Goal: Book appointment/travel/reservation

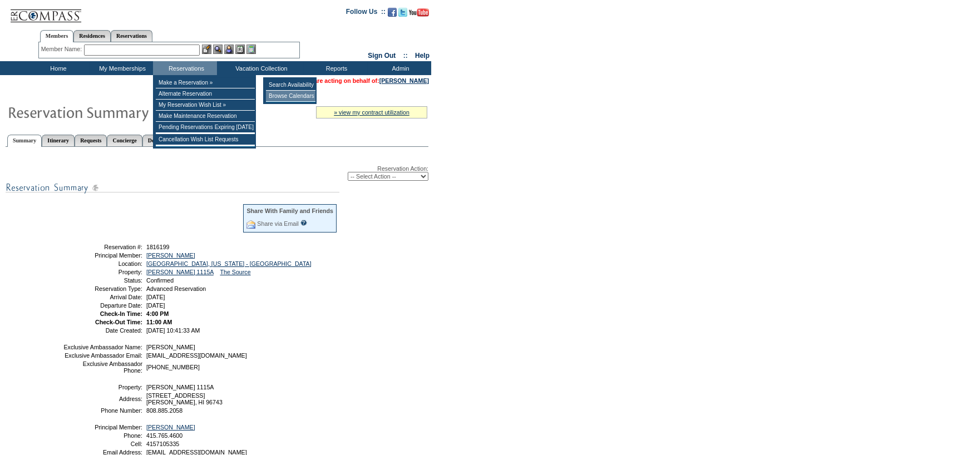
click at [300, 98] on td "Browse Calendars" at bounding box center [290, 96] width 49 height 11
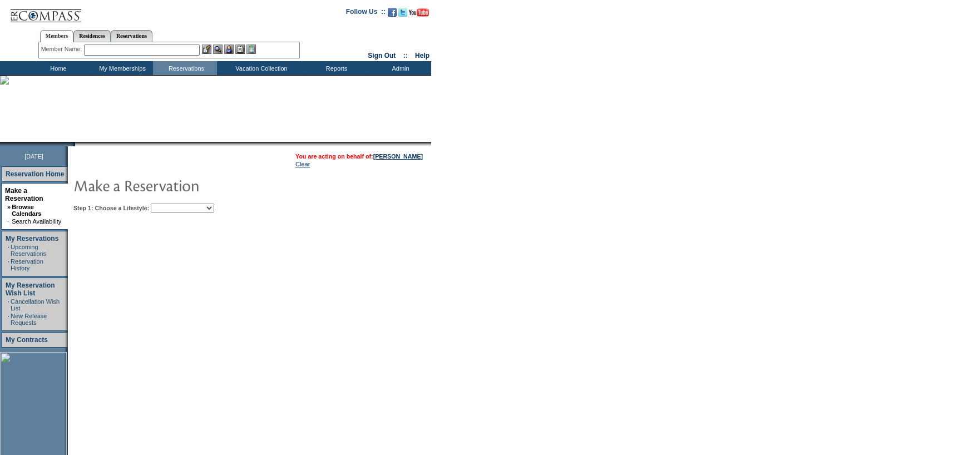
click at [214, 211] on select "My Favorites Beach Leisure Metropolitan Mountain OIAL for Adventure OIAL for Co…" at bounding box center [182, 208] width 63 height 9
select select "Beach"
click at [170, 204] on select "My Favorites Beach Leisure Metropolitan Mountain OIAL for Adventure OIAL for Co…" at bounding box center [182, 208] width 63 height 9
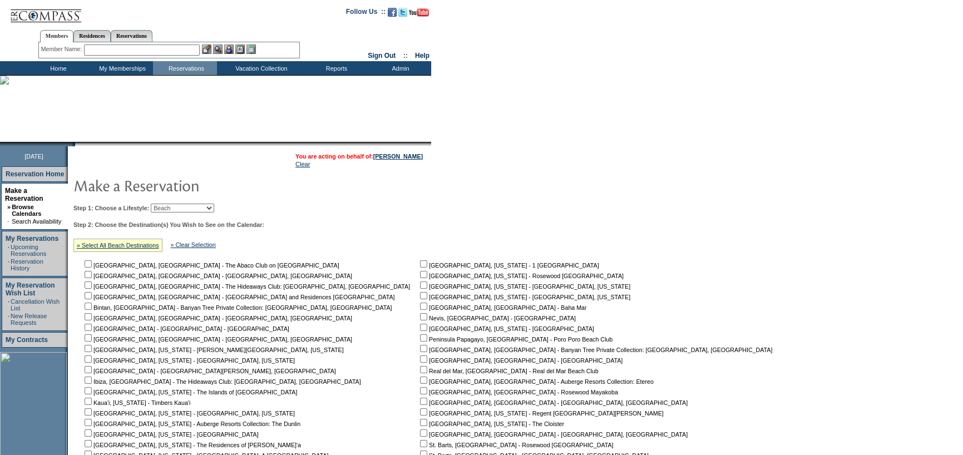
click at [106, 251] on div "» Select All Beach Destinations" at bounding box center [117, 245] width 89 height 13
click at [116, 242] on link "» Select All Beach Destinations" at bounding box center [118, 245] width 82 height 7
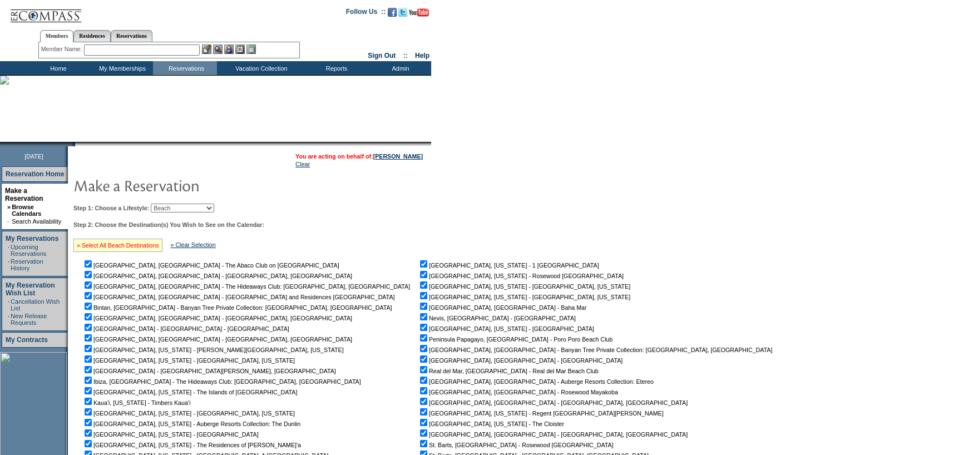
checkbox input "true"
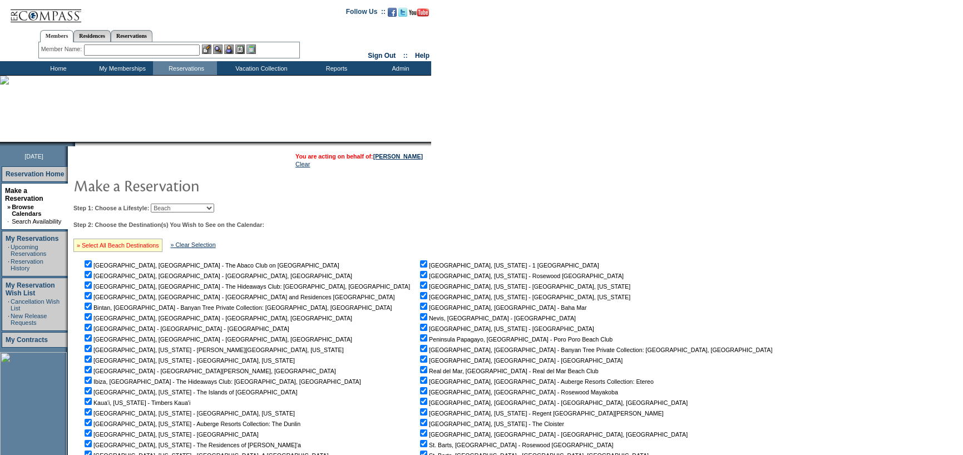
checkbox input "true"
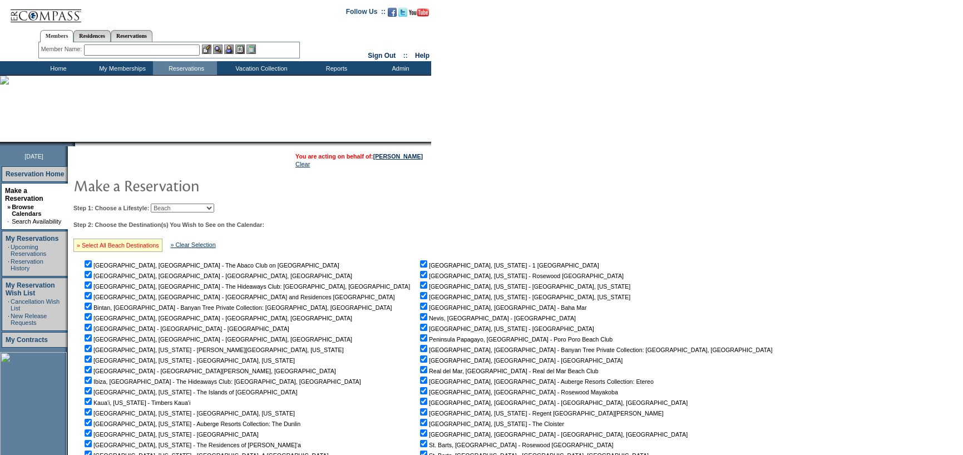
checkbox input "true"
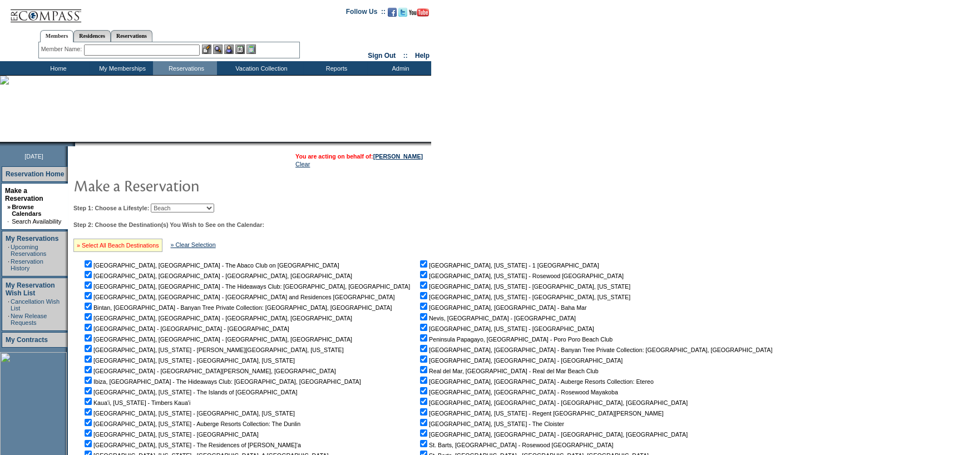
checkbox input "true"
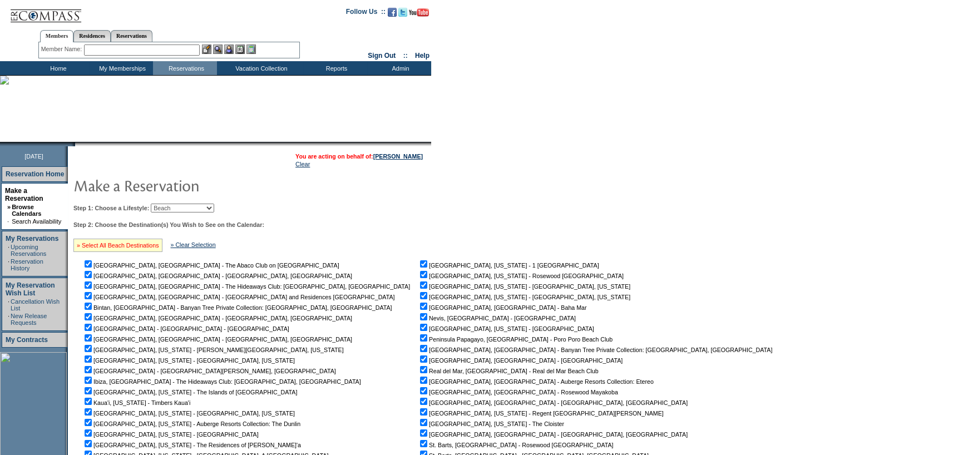
checkbox input "true"
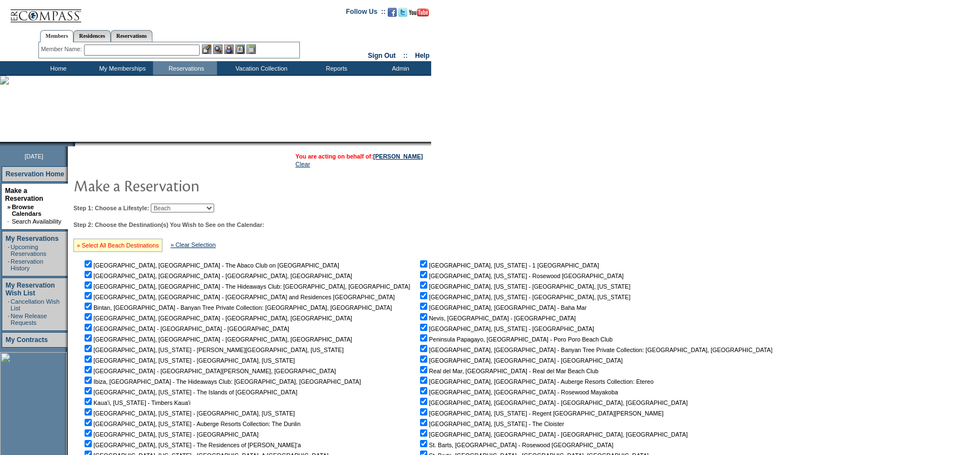
checkbox input "true"
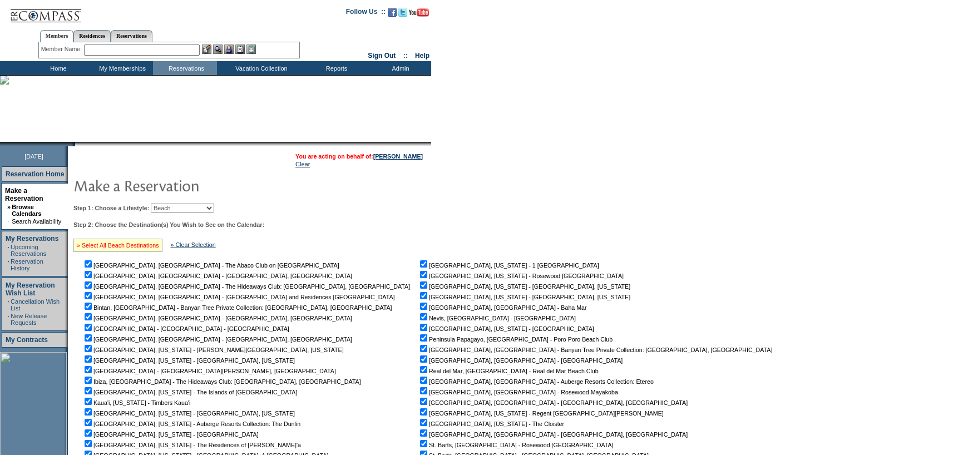
checkbox input "true"
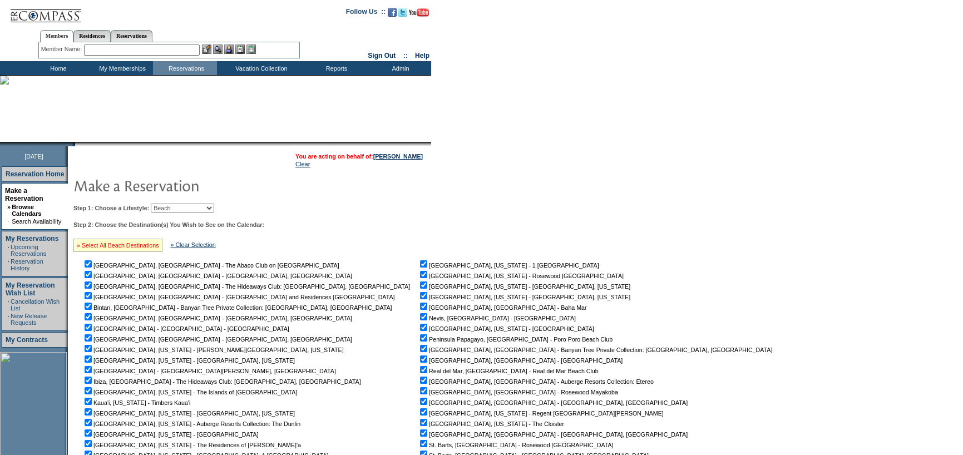
checkbox input "true"
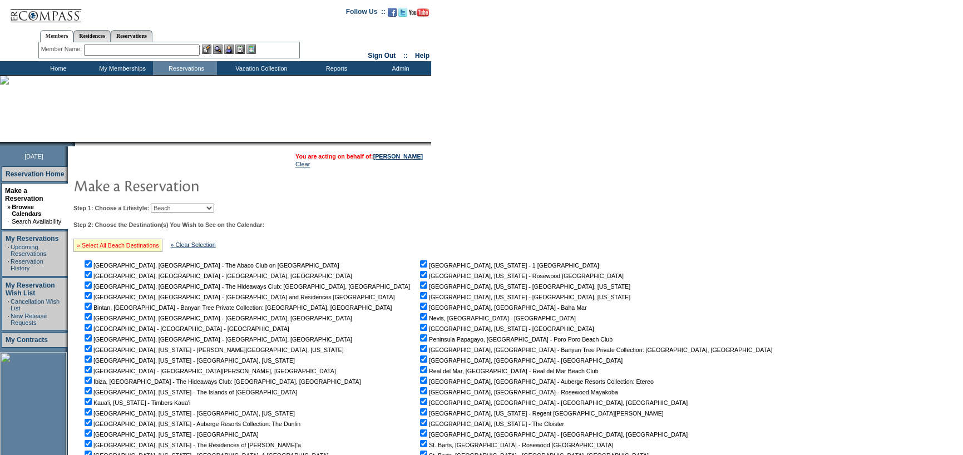
checkbox input "true"
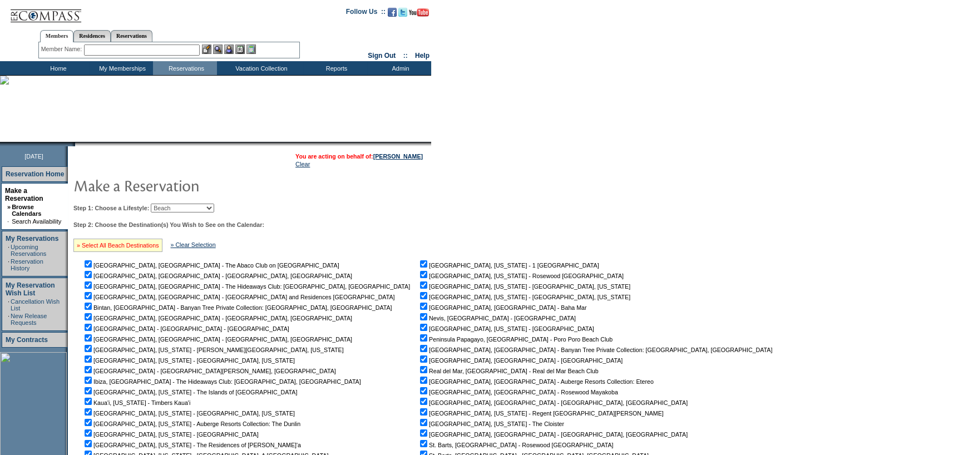
checkbox input "true"
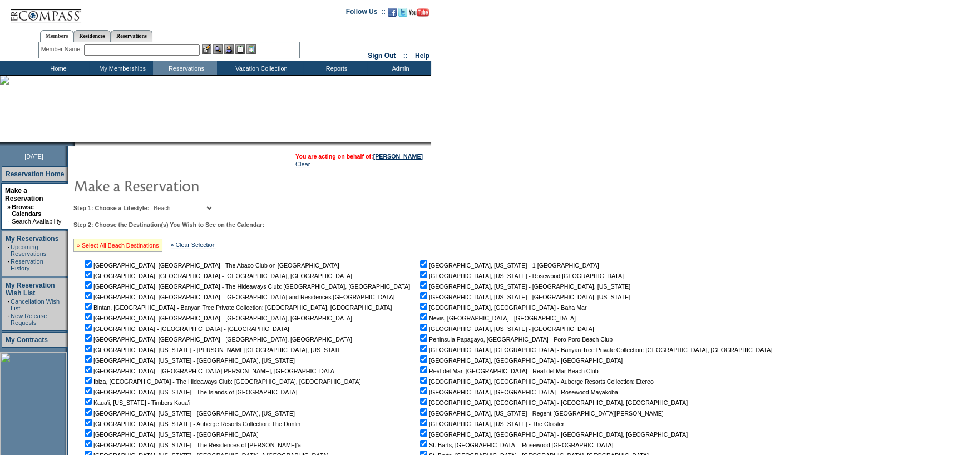
checkbox input "true"
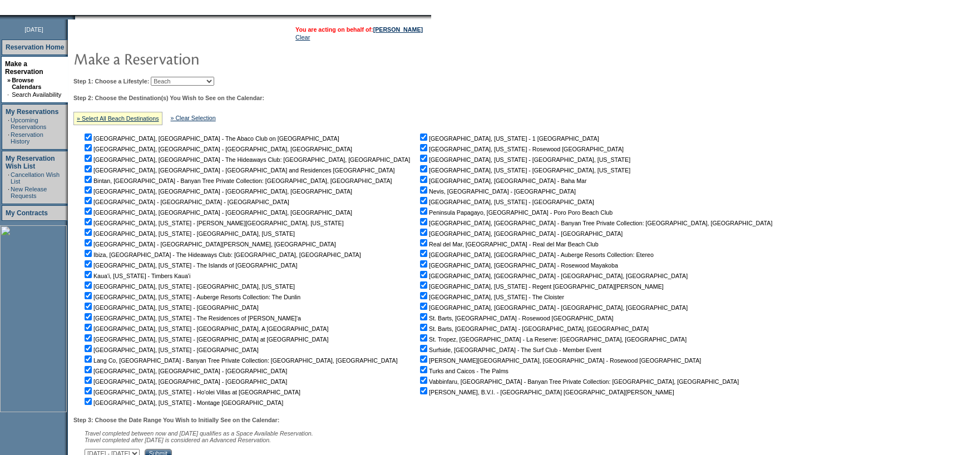
scroll to position [215, 0]
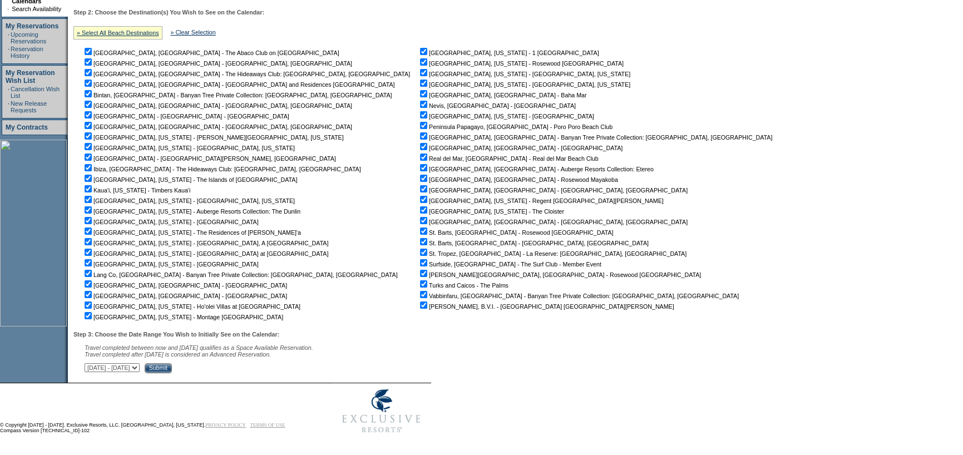
click at [172, 365] on input "Submit" at bounding box center [158, 368] width 27 height 10
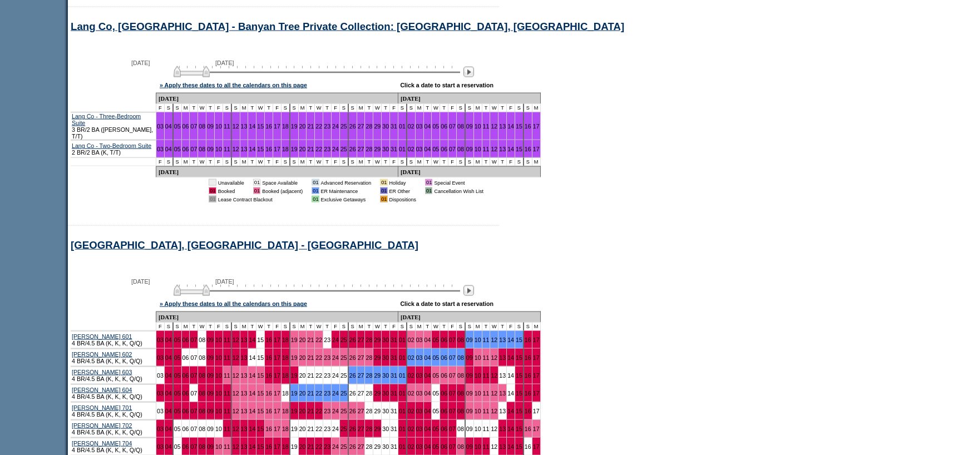
scroll to position [5895, 0]
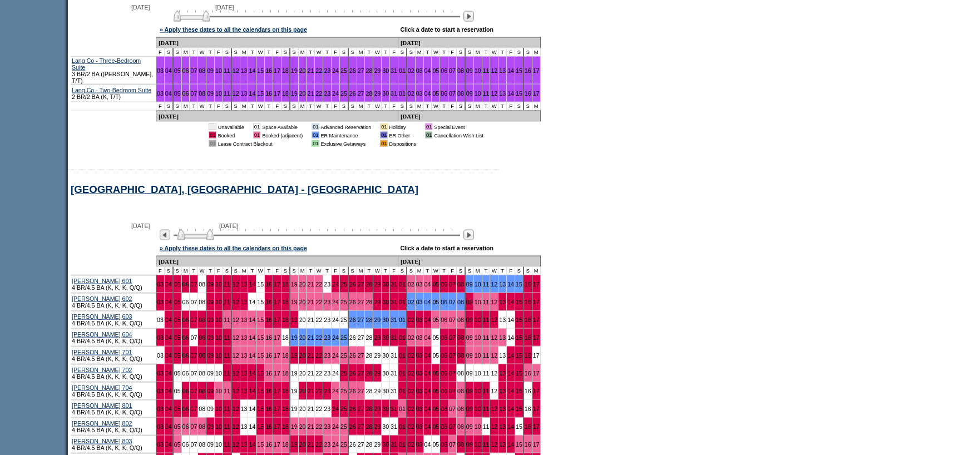
click at [214, 229] on img at bounding box center [195, 234] width 36 height 11
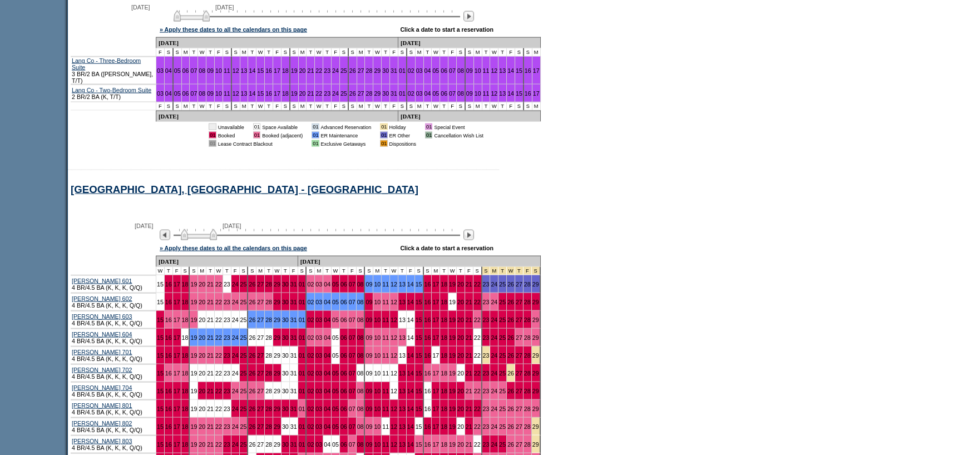
click at [217, 229] on img at bounding box center [199, 234] width 36 height 11
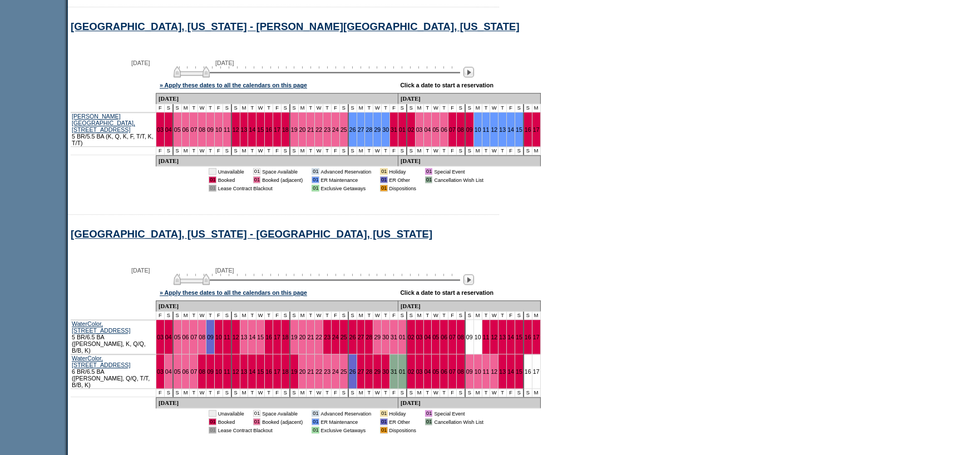
scroll to position [0, 0]
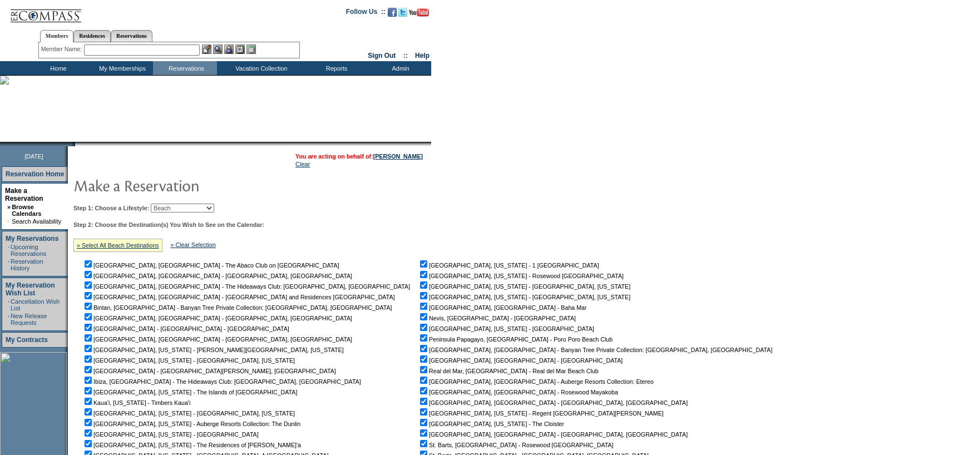
click at [111, 49] on input "text" at bounding box center [142, 49] width 116 height 11
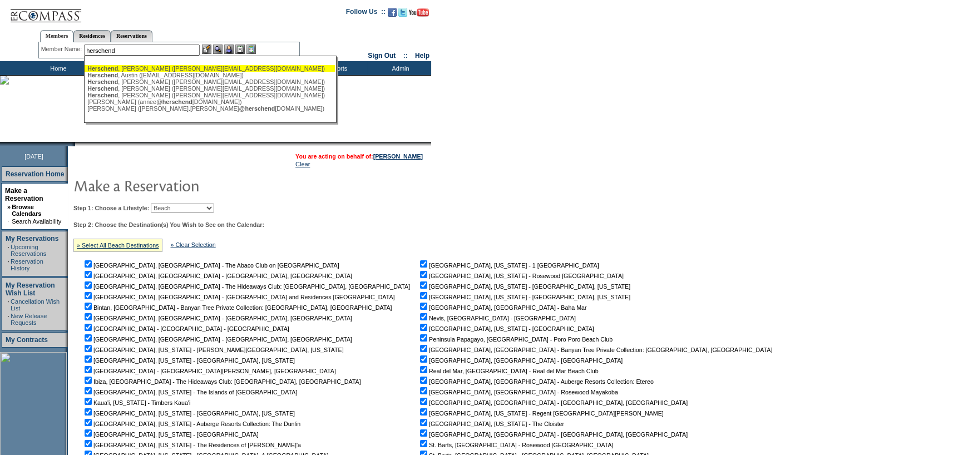
click at [131, 65] on div "[PERSON_NAME] ([PERSON_NAME][EMAIL_ADDRESS][DOMAIN_NAME])" at bounding box center [209, 68] width 245 height 7
type input "[PERSON_NAME] ([PERSON_NAME][EMAIL_ADDRESS][DOMAIN_NAME])"
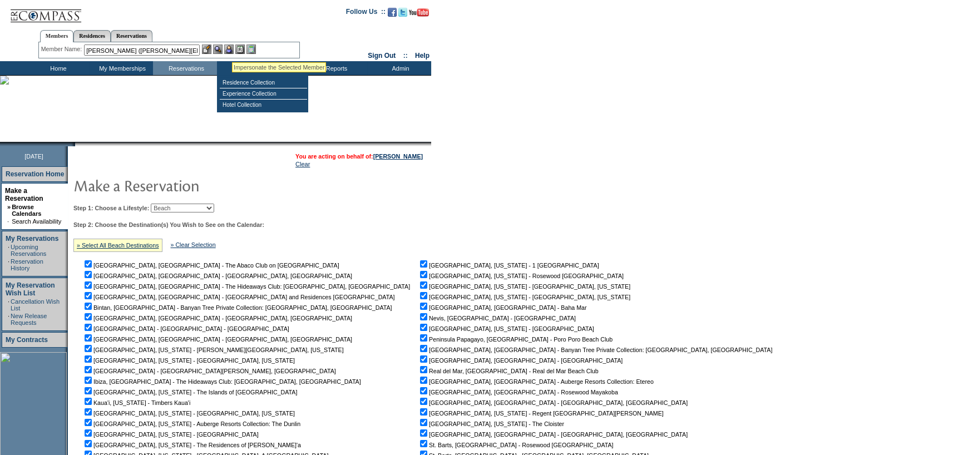
click at [232, 49] on img at bounding box center [228, 48] width 9 height 9
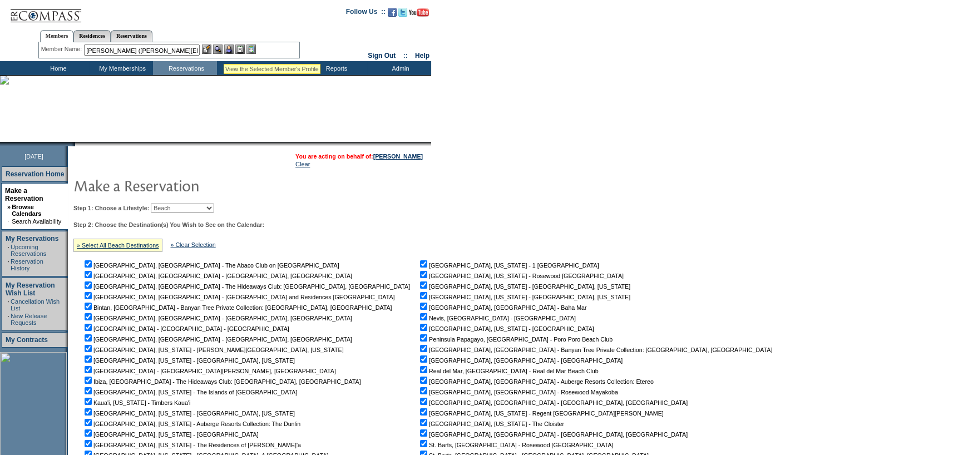
click at [222, 50] on img at bounding box center [217, 48] width 9 height 9
